Goal: Information Seeking & Learning: Check status

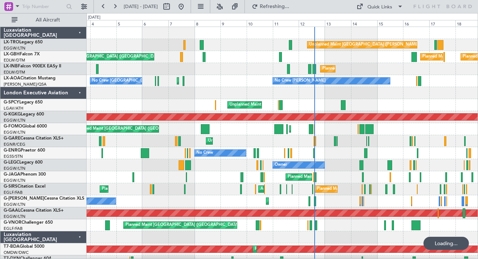
click at [81, 94] on div "London Executive Aviation" at bounding box center [43, 93] width 86 height 12
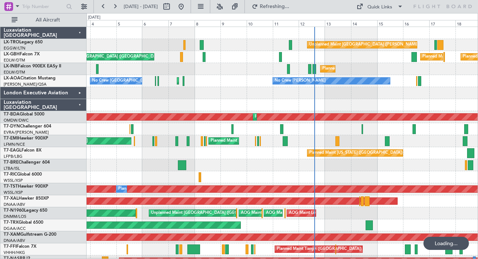
click at [81, 107] on div "Luxaviation [GEOGRAPHIC_DATA]" at bounding box center [43, 105] width 86 height 12
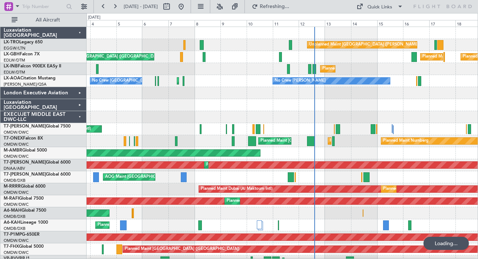
click at [81, 115] on div "EXECUJET MIDDLE EAST DWC-LLC" at bounding box center [43, 117] width 86 height 12
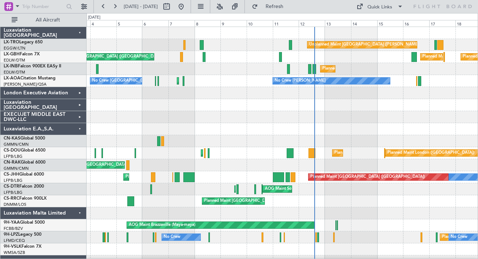
click at [81, 125] on div "Luxaviation E.A.,S.A." at bounding box center [43, 129] width 86 height 12
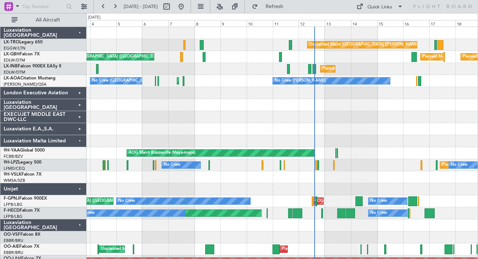
click at [81, 135] on div "Luxaviation Malta Limited" at bounding box center [43, 141] width 86 height 12
click at [81, 138] on div "Luxaviation Malta Limited" at bounding box center [43, 141] width 86 height 12
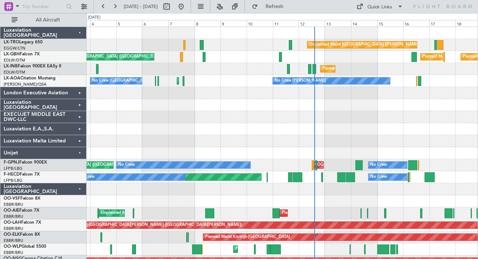
click at [81, 148] on div "Unijet" at bounding box center [43, 153] width 86 height 12
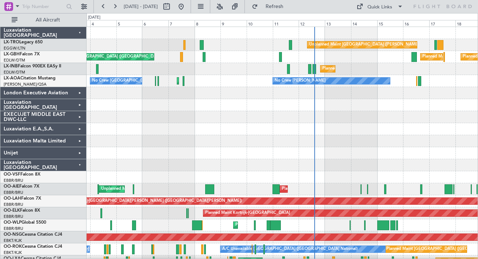
click at [81, 160] on div "Luxaviation [GEOGRAPHIC_DATA]" at bounding box center [43, 165] width 86 height 12
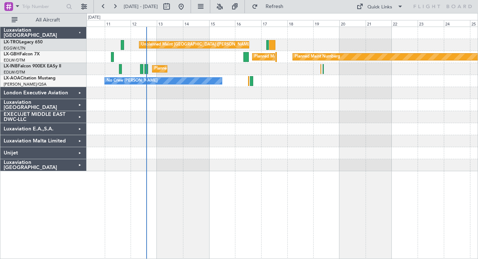
click at [218, 121] on div at bounding box center [282, 117] width 391 height 12
click at [37, 41] on link "LX-TRO Legacy 650" at bounding box center [23, 42] width 39 height 4
